Goal: Task Accomplishment & Management: Complete application form

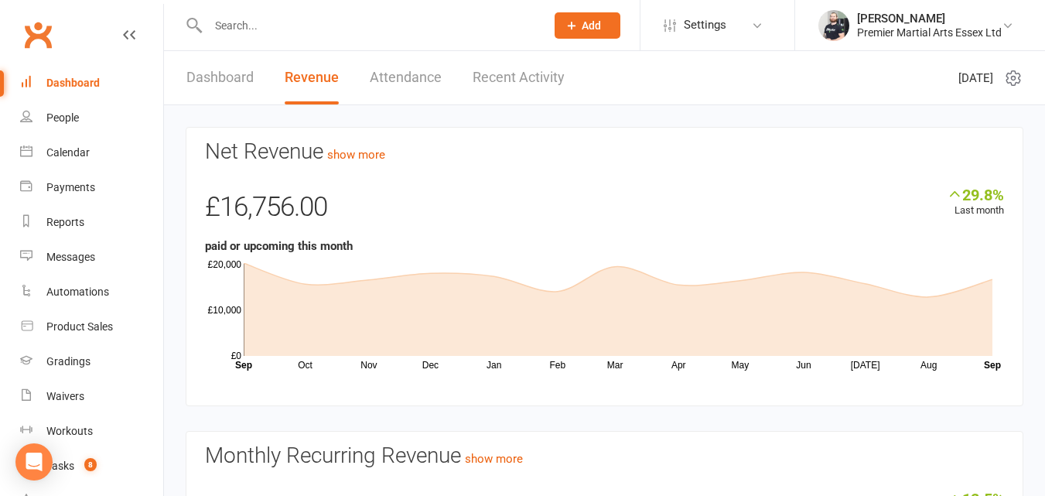
click at [389, 19] on input "text" at bounding box center [369, 26] width 331 height 22
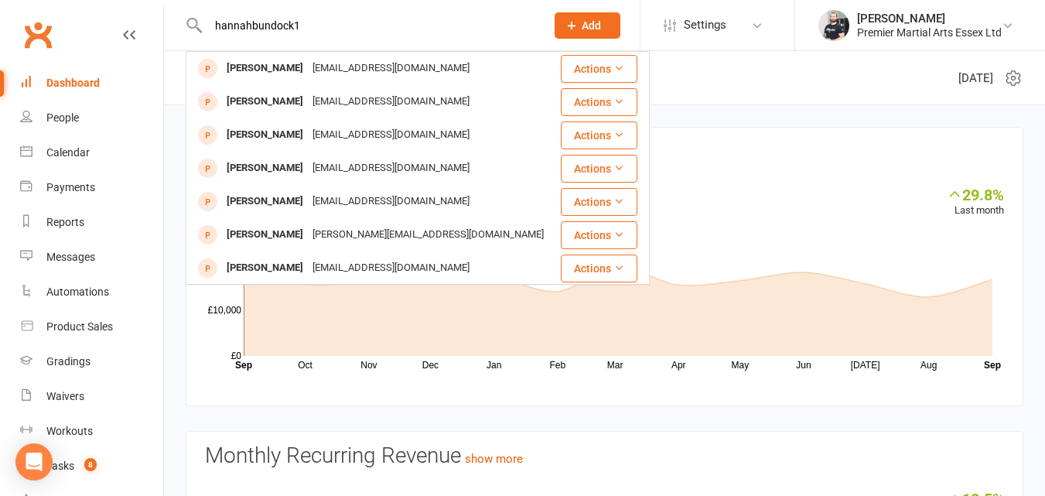
type input "hannahbundock15"
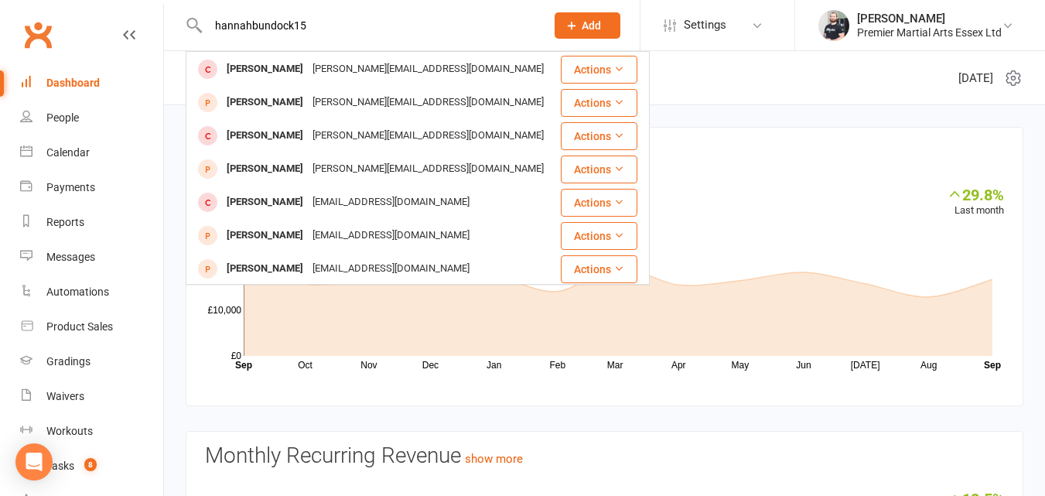
scroll to position [267, 0]
drag, startPoint x: 330, startPoint y: 22, endPoint x: 116, endPoint y: 26, distance: 214.4
click at [116, 4] on header "hannahbundock15 [PERSON_NAME] [EMAIL_ADDRESS][DOMAIN_NAME] Actions [PERSON_NAME…" at bounding box center [522, 4] width 1045 height 0
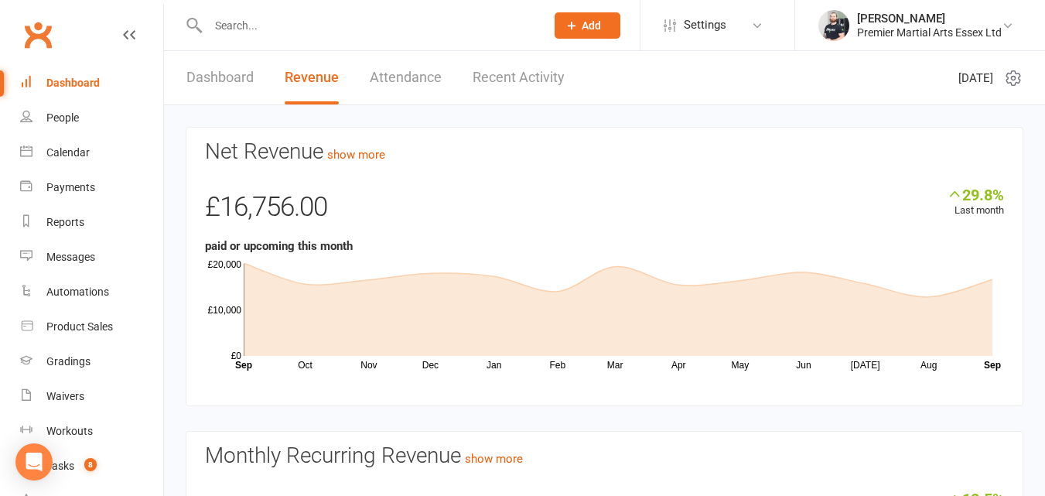
click at [1002, 234] on div "£16,756.00" at bounding box center [604, 211] width 799 height 51
click at [223, 68] on link "Dashboard" at bounding box center [219, 77] width 67 height 53
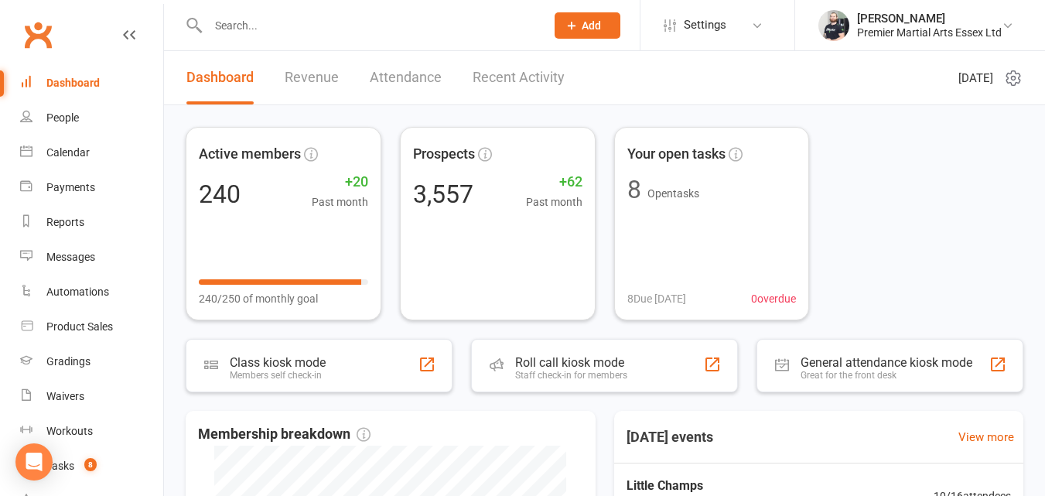
click at [571, 15] on button "Add" at bounding box center [588, 25] width 66 height 26
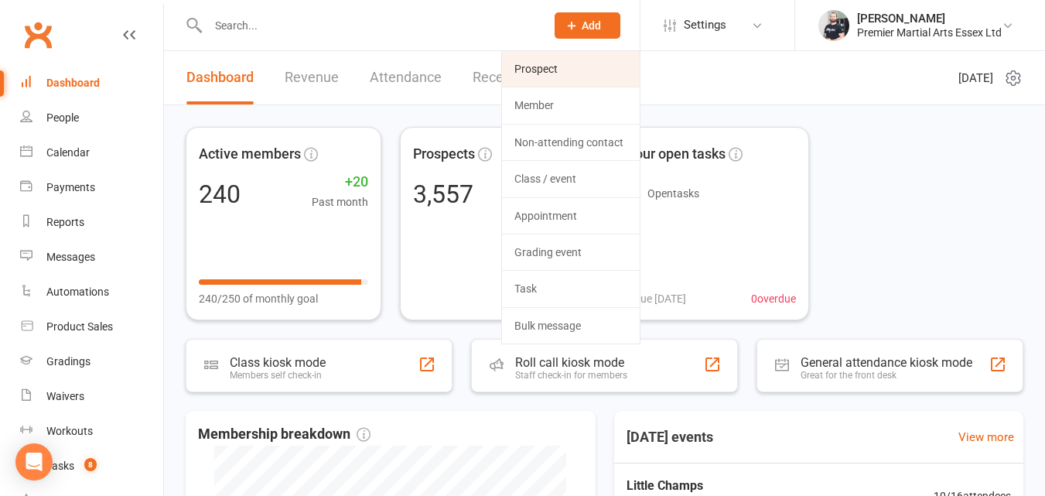
click at [539, 69] on link "Prospect" at bounding box center [571, 69] width 138 height 36
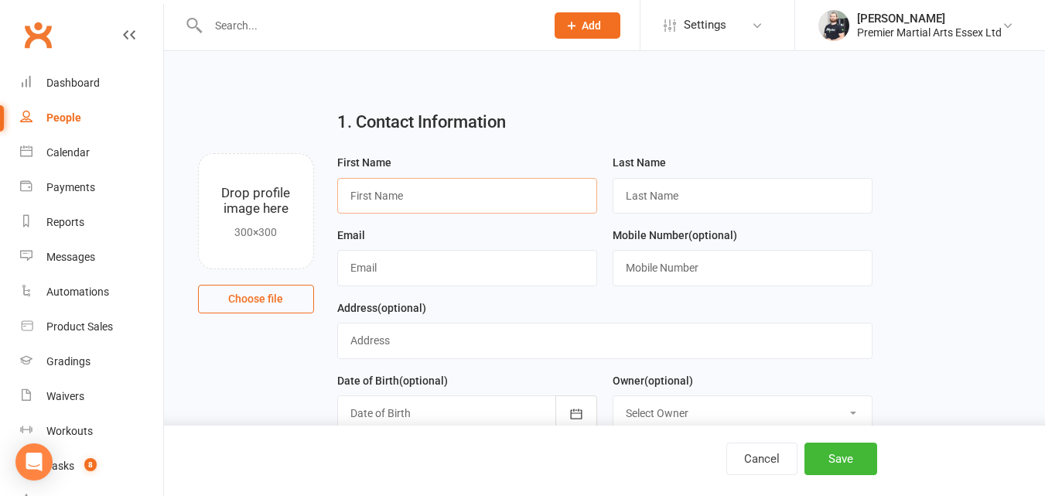
click at [396, 191] on input "text" at bounding box center [467, 196] width 260 height 36
type input "[PERSON_NAME]"
type input "Bundock"
click at [393, 269] on input "text" at bounding box center [467, 268] width 260 height 36
type input "[EMAIL_ADDRESS][DOMAIN_NAME]"
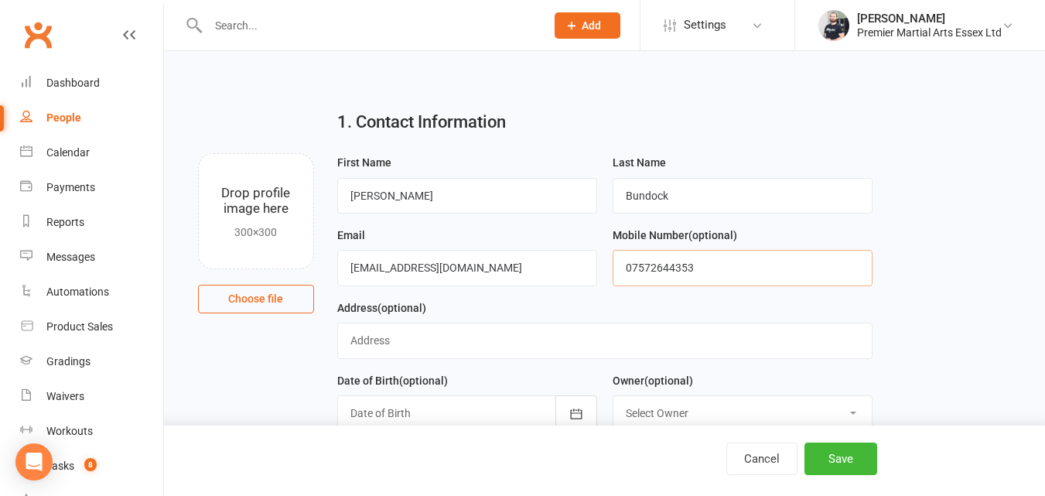
type input "07572644353"
click at [403, 351] on input "text" at bounding box center [604, 341] width 535 height 36
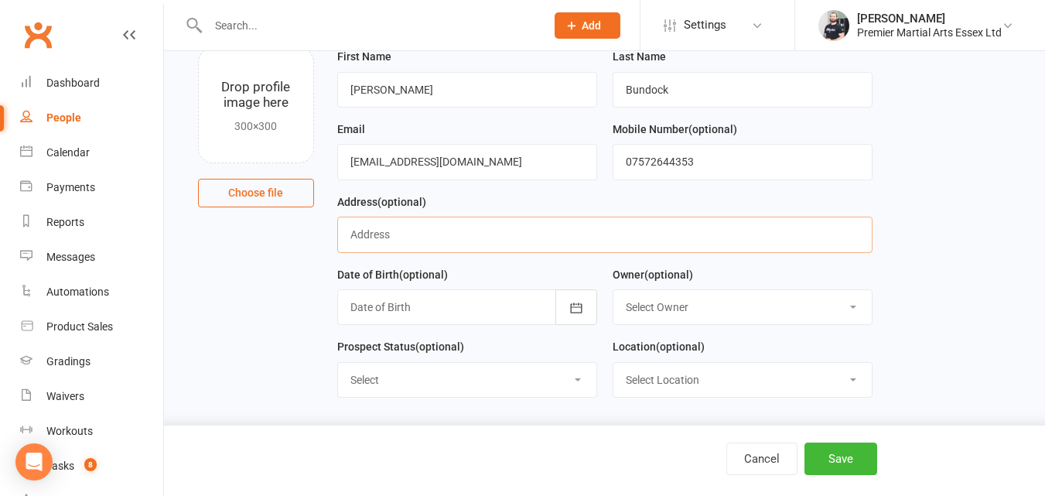
scroll to position [110, 0]
click at [574, 392] on select "Select Kids Lead Adults/Teens Lead Intro Booked Not interested" at bounding box center [467, 380] width 258 height 34
select select "Intro Booked"
click at [338, 363] on select "Select Kids Lead Adults/Teens Lead Intro Booked Not interested" at bounding box center [467, 380] width 258 height 34
click at [713, 375] on select "Select Location [GEOGRAPHIC_DATA]" at bounding box center [743, 380] width 258 height 34
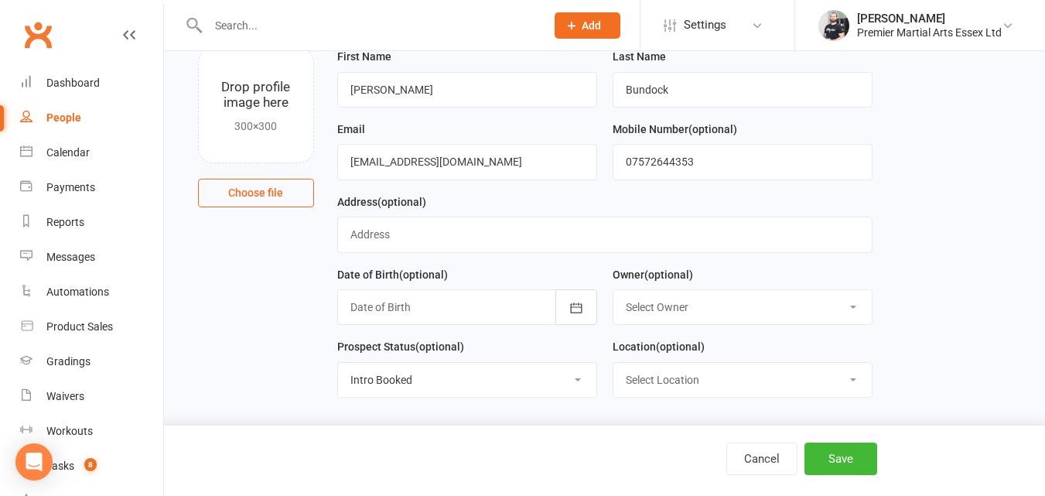
select select "0"
click at [614, 363] on select "Select Location [GEOGRAPHIC_DATA]" at bounding box center [743, 380] width 258 height 34
click at [929, 354] on div "1. Contact Information Drop profile image here 300×300 Choose file First Name […" at bounding box center [604, 177] width 881 height 465
drag, startPoint x: 630, startPoint y: 159, endPoint x: 606, endPoint y: 163, distance: 24.3
click at [606, 163] on div "Mobile Number (optional) [PHONE_NUMBER]" at bounding box center [742, 156] width 275 height 73
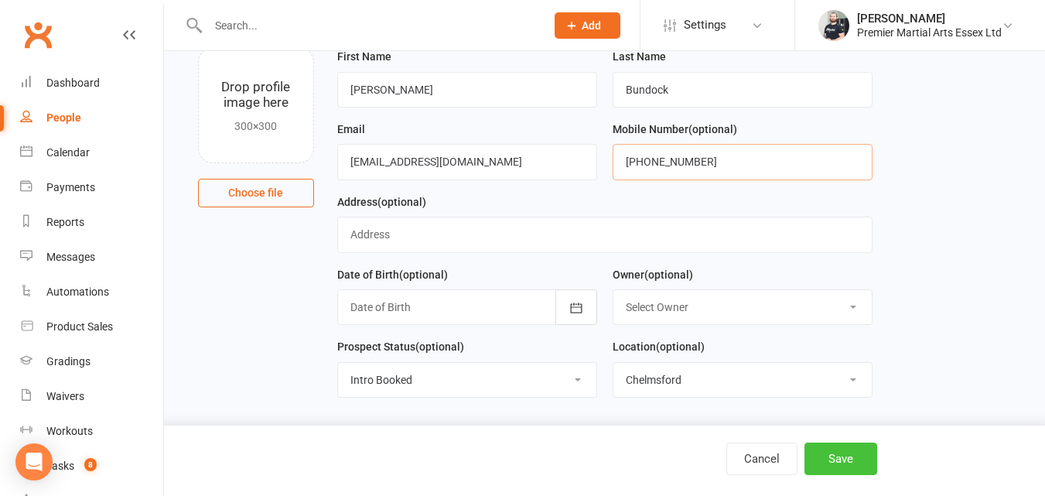
type input "[PHONE_NUMBER]"
click at [853, 463] on button "Save" at bounding box center [841, 459] width 73 height 33
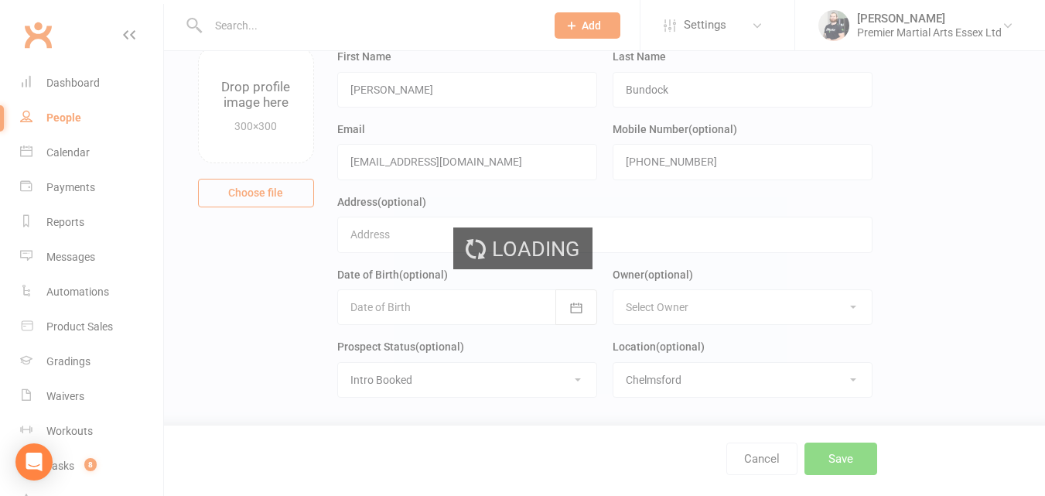
scroll to position [0, 0]
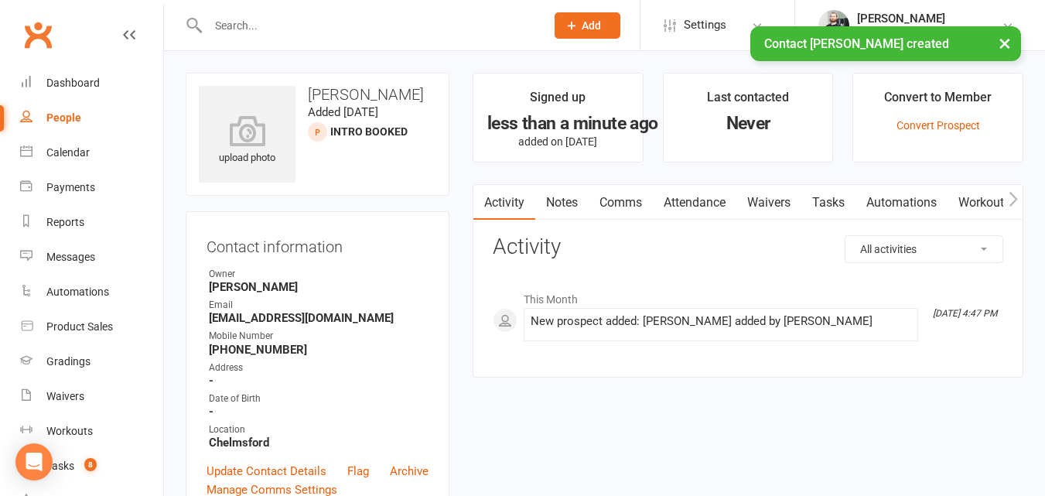
click at [772, 206] on link "Waivers" at bounding box center [769, 203] width 65 height 36
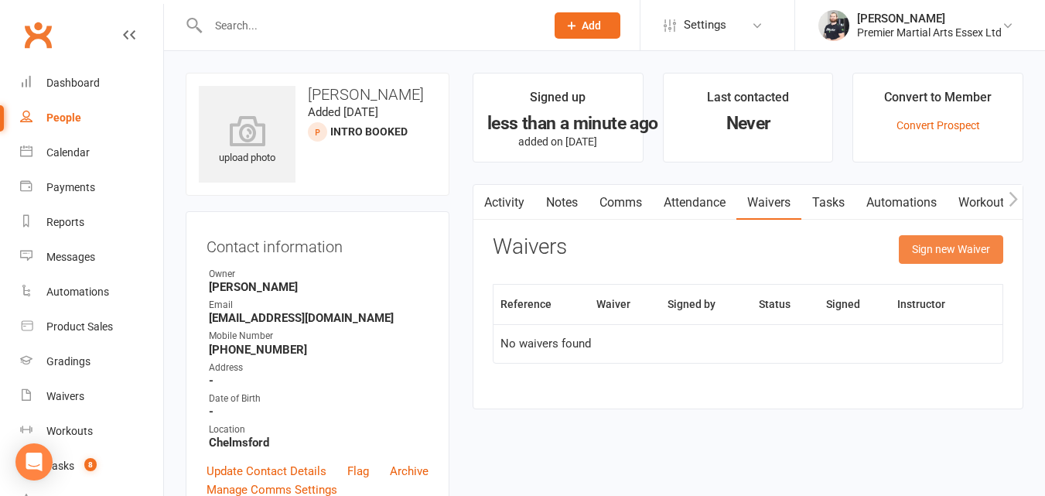
click at [936, 245] on button "Sign new Waiver" at bounding box center [951, 249] width 104 height 28
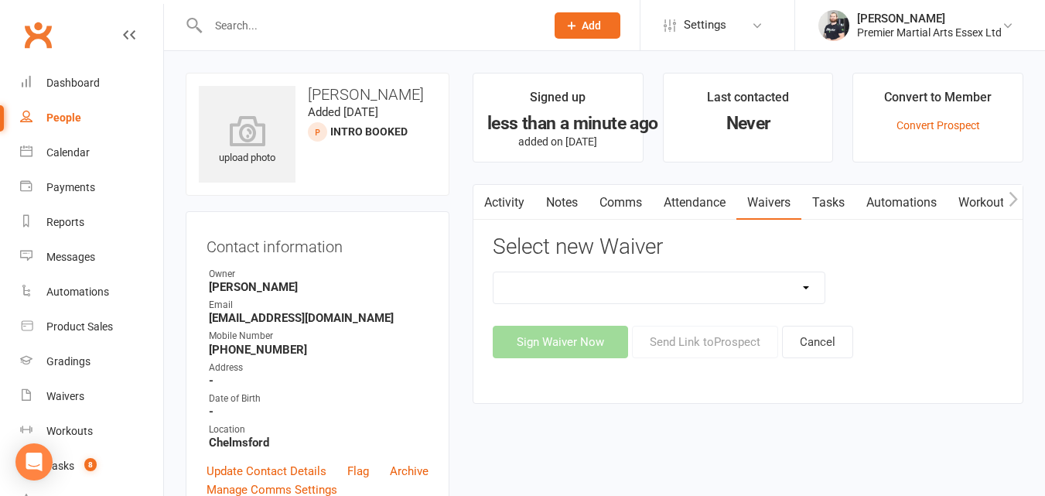
click at [808, 299] on select "Basic Training Program Electronic Waiver Joining Form" at bounding box center [659, 287] width 331 height 31
select select "7859"
click at [494, 272] on select "Basic Training Program Electronic Waiver Joining Form" at bounding box center [659, 287] width 331 height 31
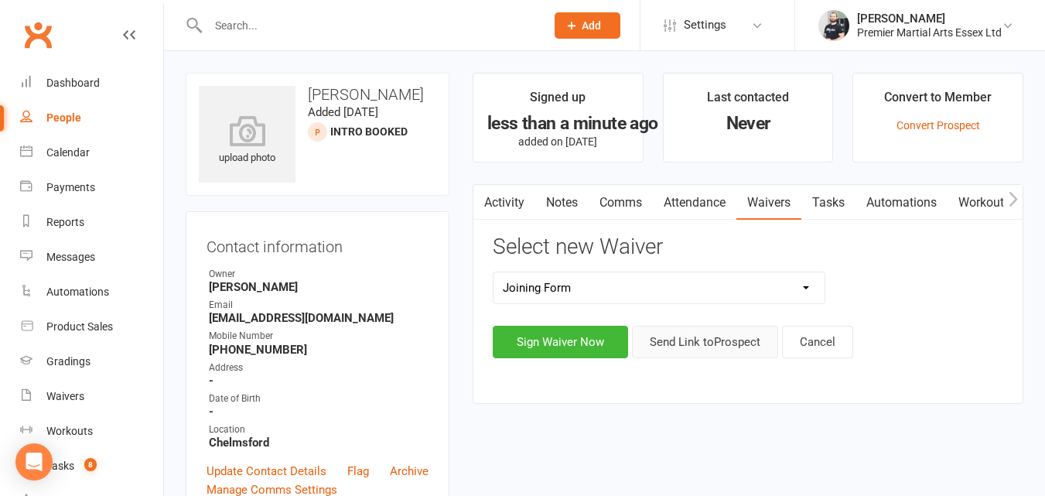
click at [702, 340] on button "Send Link to [GEOGRAPHIC_DATA]" at bounding box center [705, 342] width 146 height 33
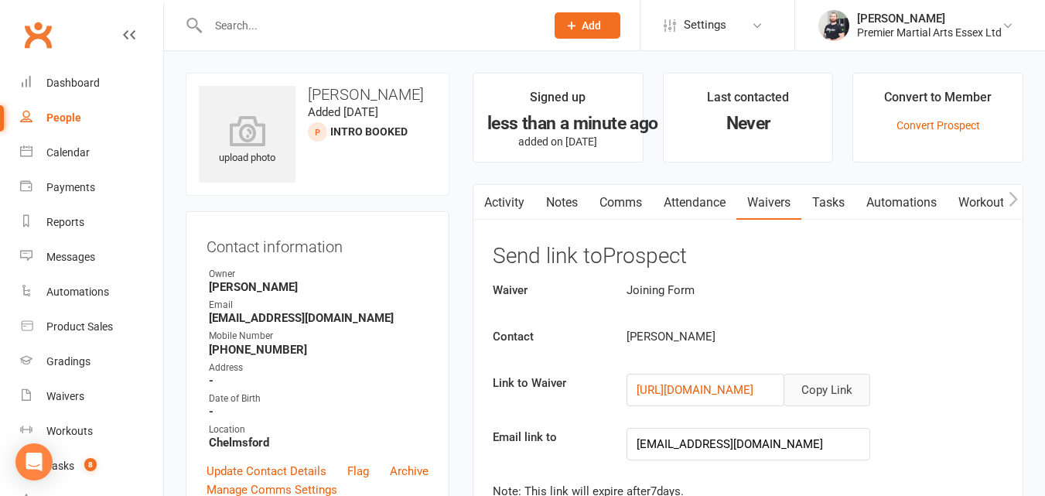
click at [823, 384] on button "Copy Link" at bounding box center [827, 390] width 87 height 33
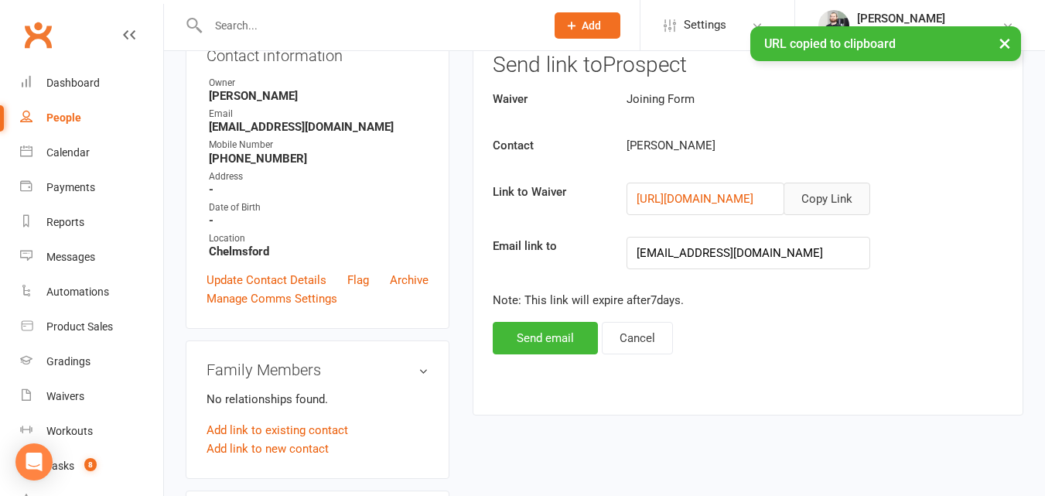
scroll to position [192, 0]
click at [556, 336] on button "Send email" at bounding box center [545, 337] width 105 height 33
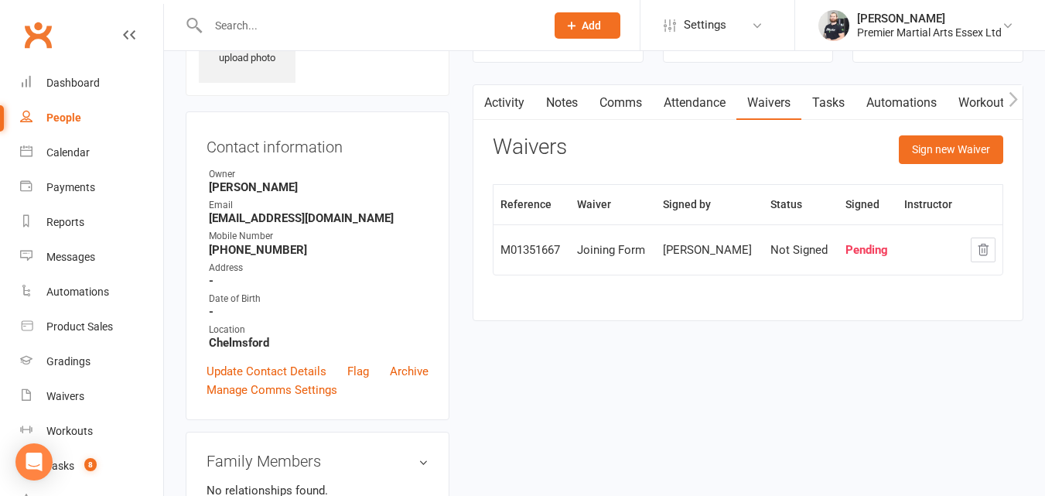
scroll to position [91, 0]
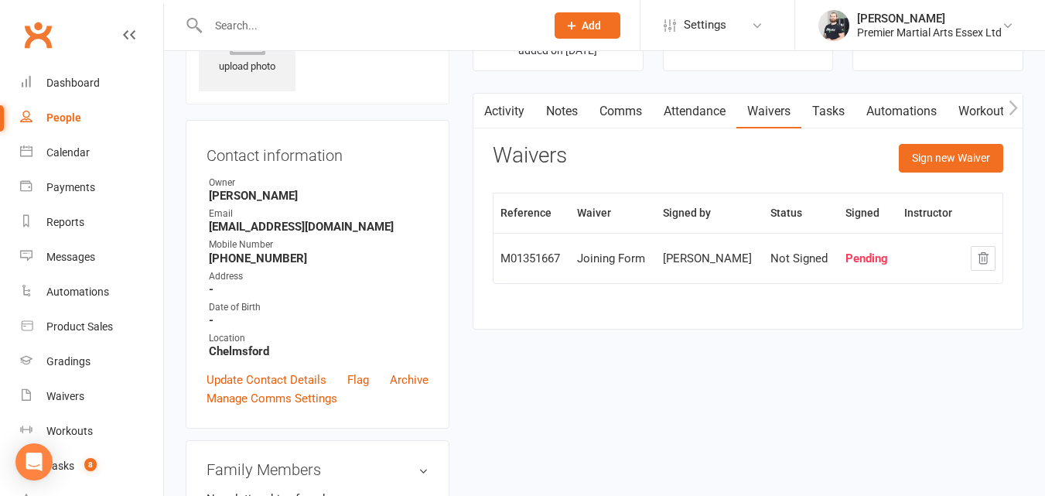
click at [506, 112] on link "Activity" at bounding box center [505, 112] width 62 height 36
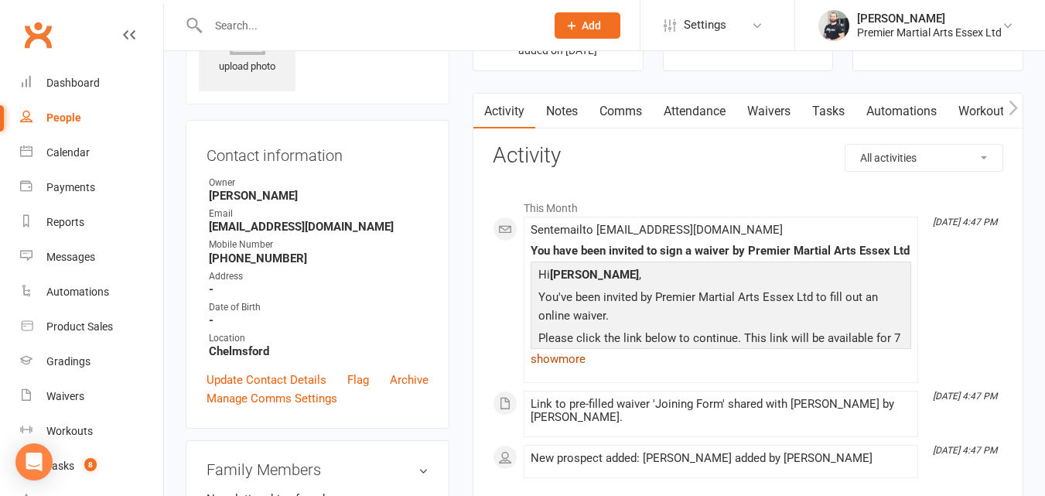
click at [554, 358] on link "show more" at bounding box center [721, 359] width 381 height 22
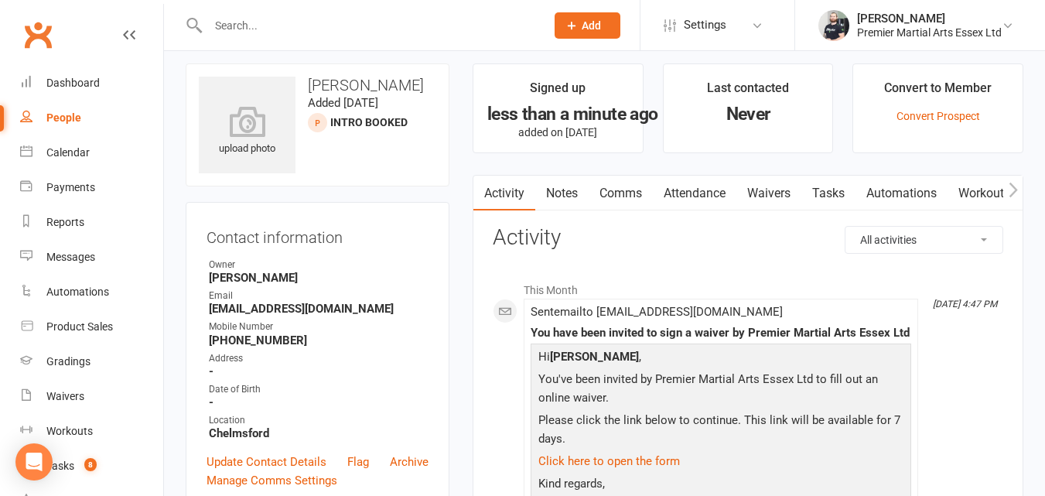
scroll to position [5, 0]
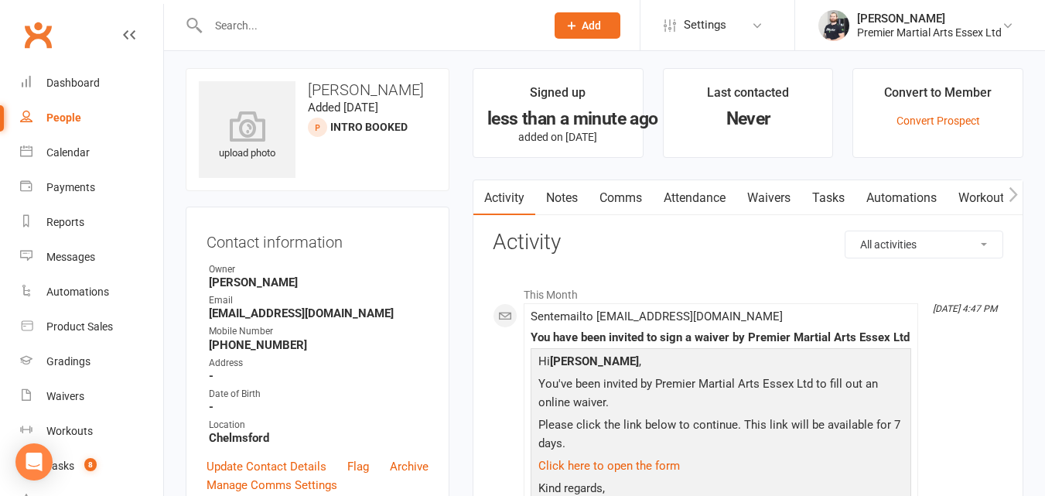
click at [546, 206] on link "Notes" at bounding box center [561, 198] width 53 height 36
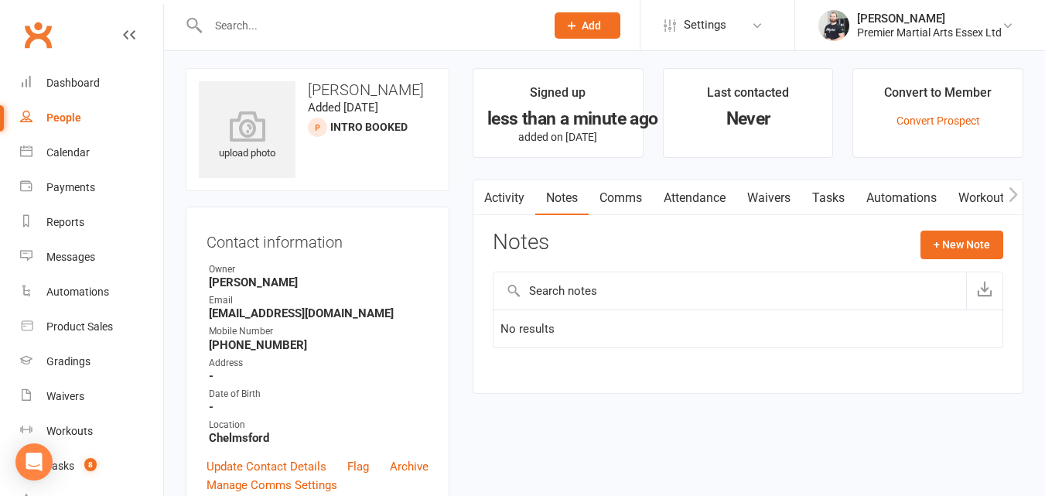
click at [512, 202] on link "Activity" at bounding box center [505, 198] width 62 height 36
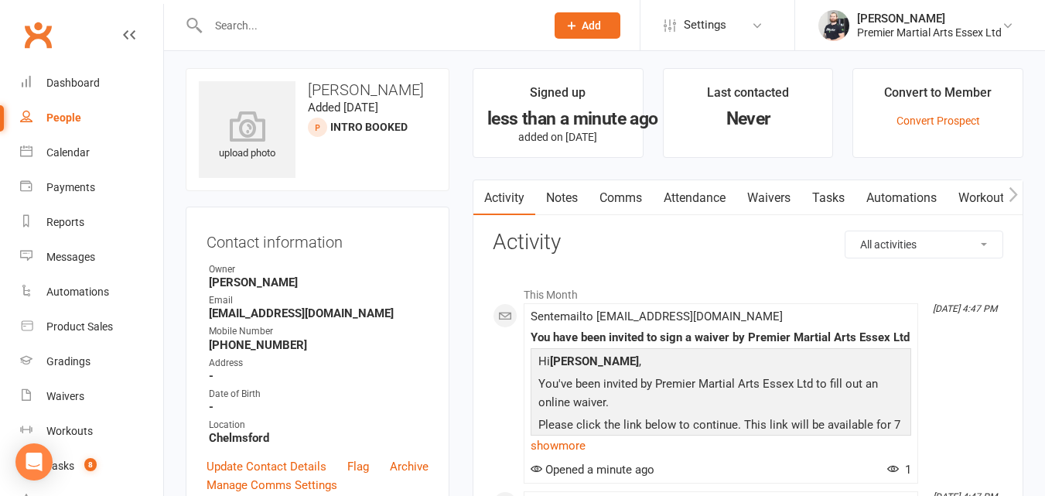
click at [836, 198] on link "Tasks" at bounding box center [829, 198] width 54 height 36
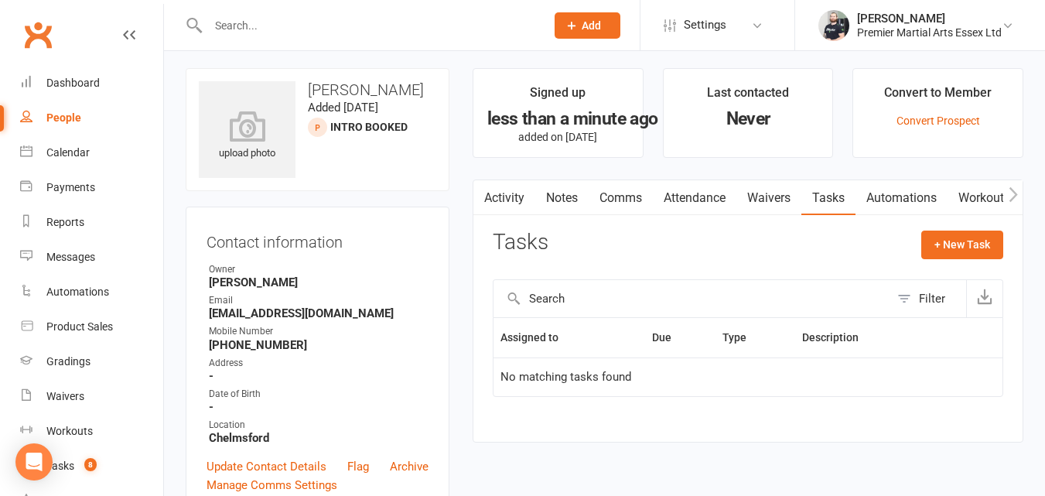
click at [770, 198] on link "Waivers" at bounding box center [769, 198] width 65 height 36
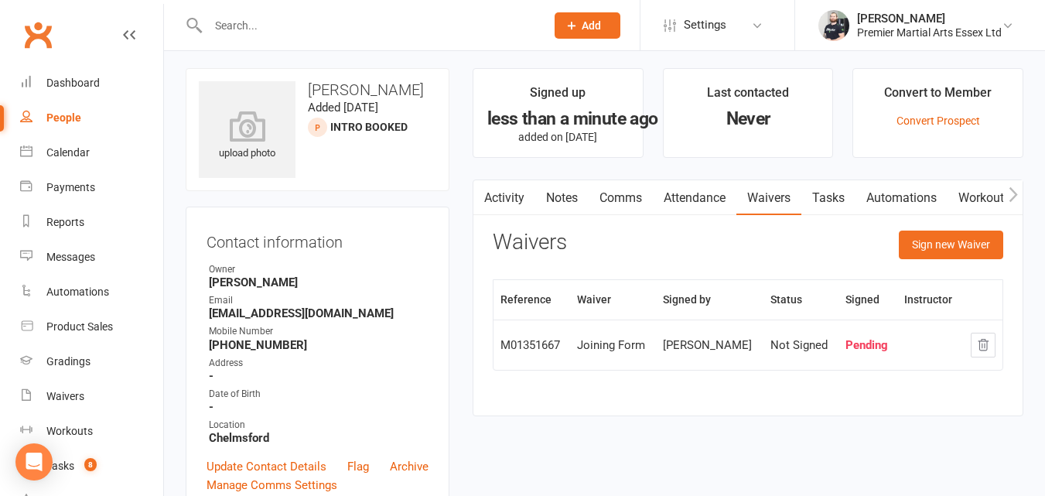
click at [689, 200] on link "Attendance" at bounding box center [695, 198] width 84 height 36
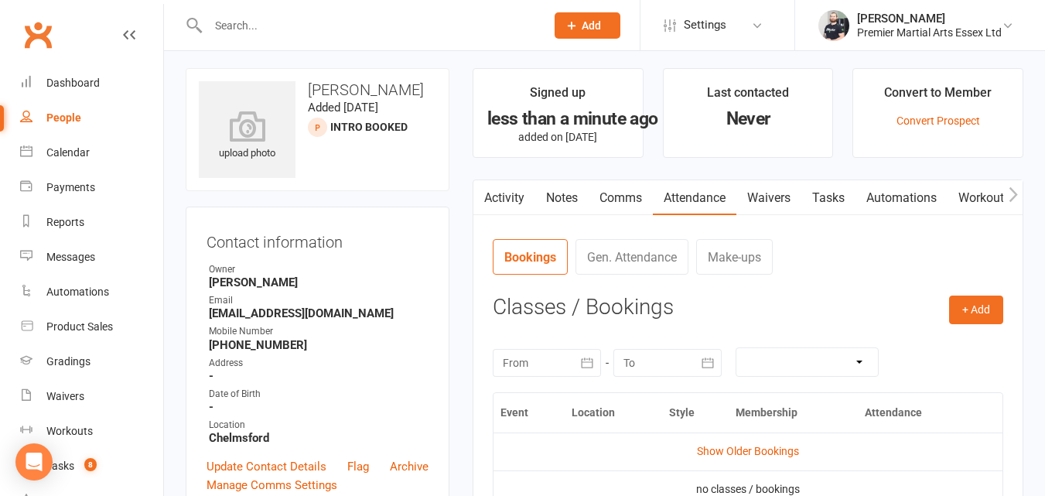
click at [623, 200] on link "Comms" at bounding box center [621, 198] width 64 height 36
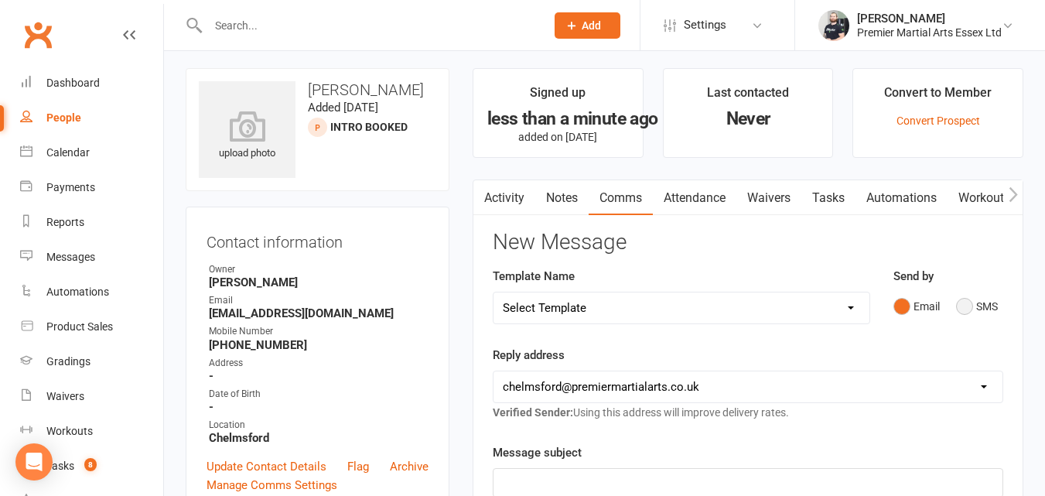
click at [973, 303] on button "SMS" at bounding box center [977, 306] width 42 height 29
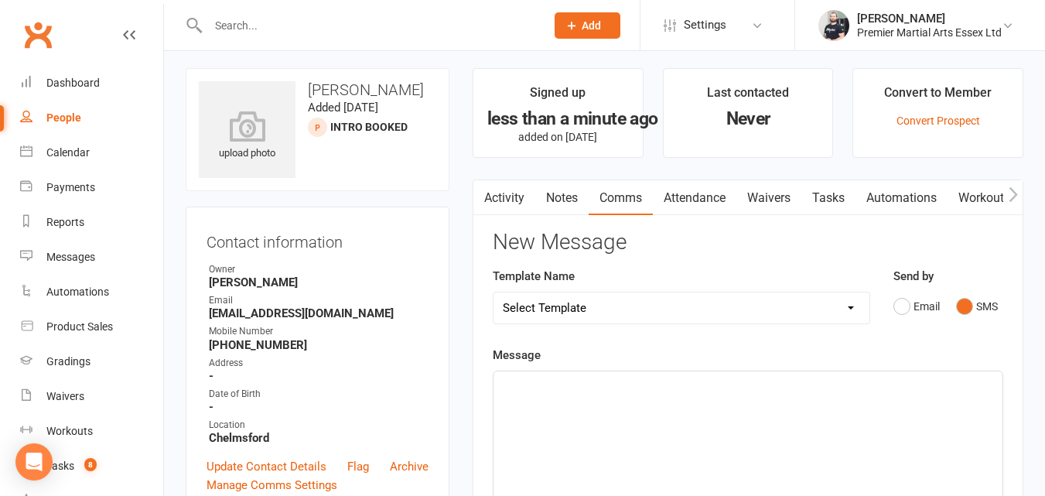
click at [724, 312] on select "Select Template [Email] Closed for staff training [Email] Covid Tracing Level 2…" at bounding box center [682, 308] width 376 height 31
click at [973, 236] on h3 "New Message" at bounding box center [748, 243] width 511 height 24
click at [666, 397] on div "﻿" at bounding box center [748, 487] width 509 height 232
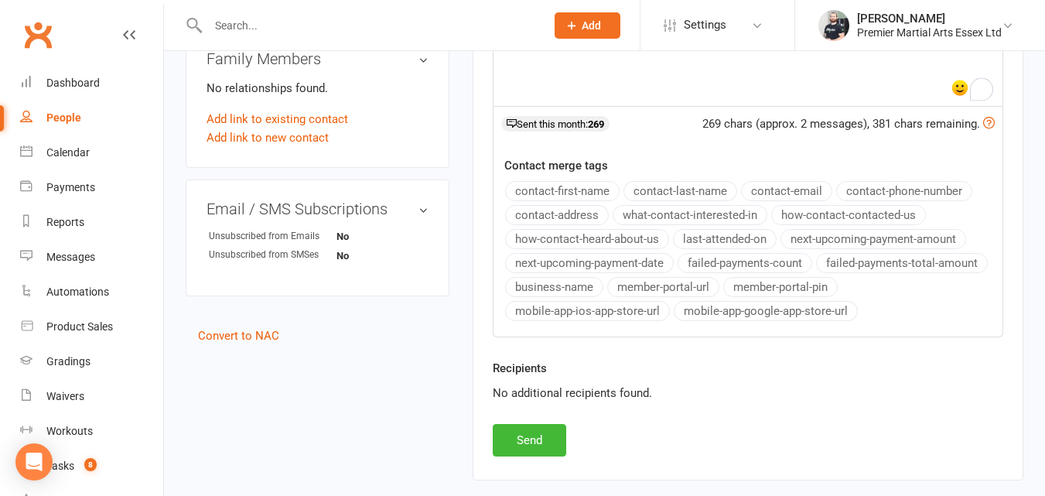
scroll to position [509, 0]
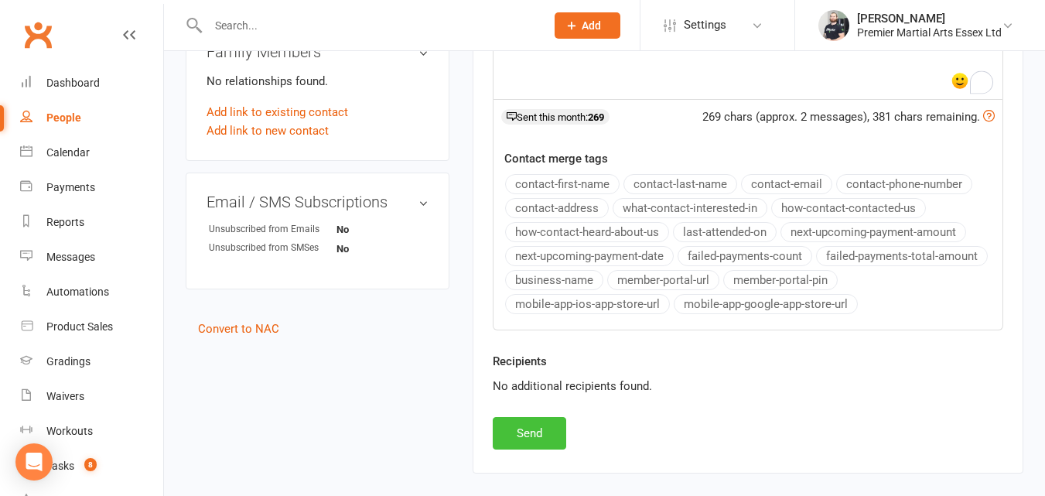
click at [542, 442] on button "Send" at bounding box center [530, 433] width 74 height 33
